Goal: Information Seeking & Learning: Learn about a topic

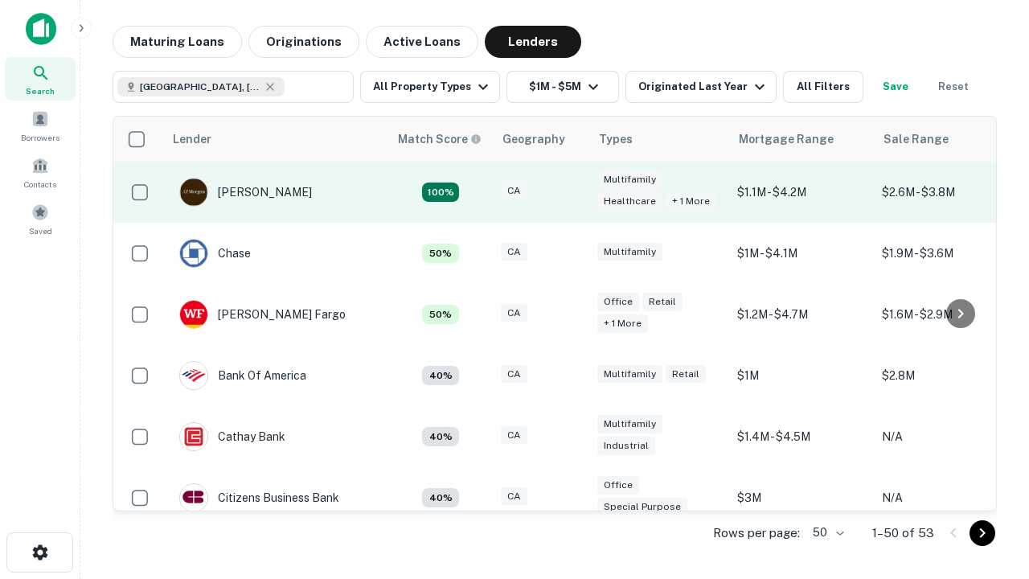
click at [571, 192] on div "CA" at bounding box center [541, 193] width 80 height 22
